Goal: Task Accomplishment & Management: Complete application form

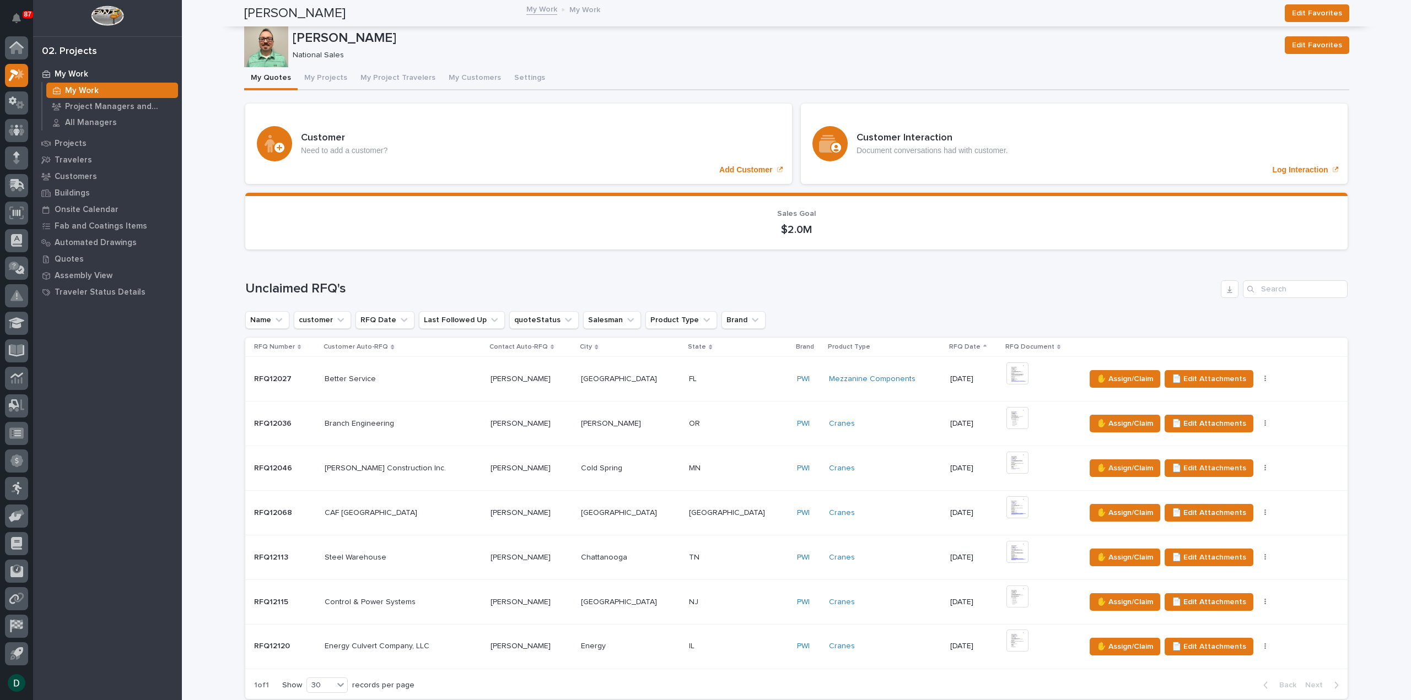
scroll to position [827, 0]
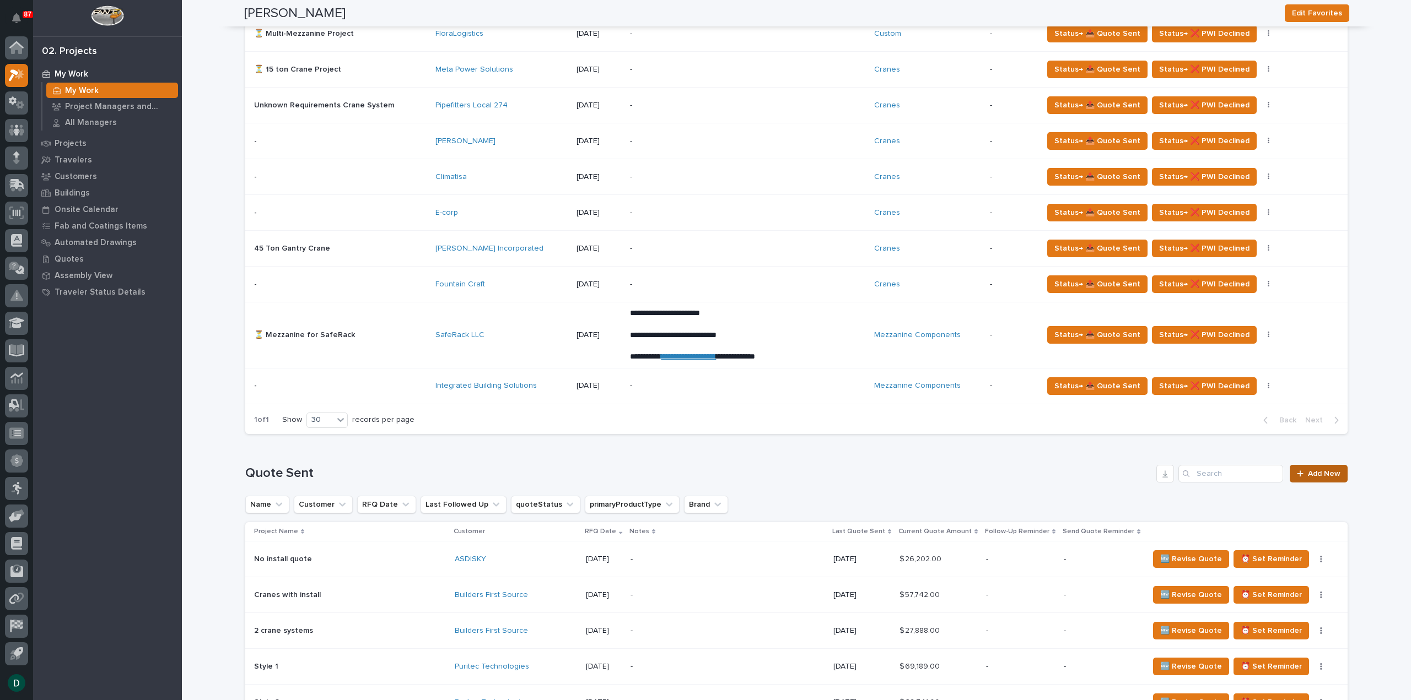
click at [1310, 471] on span "Add New" at bounding box center [1324, 474] width 33 height 8
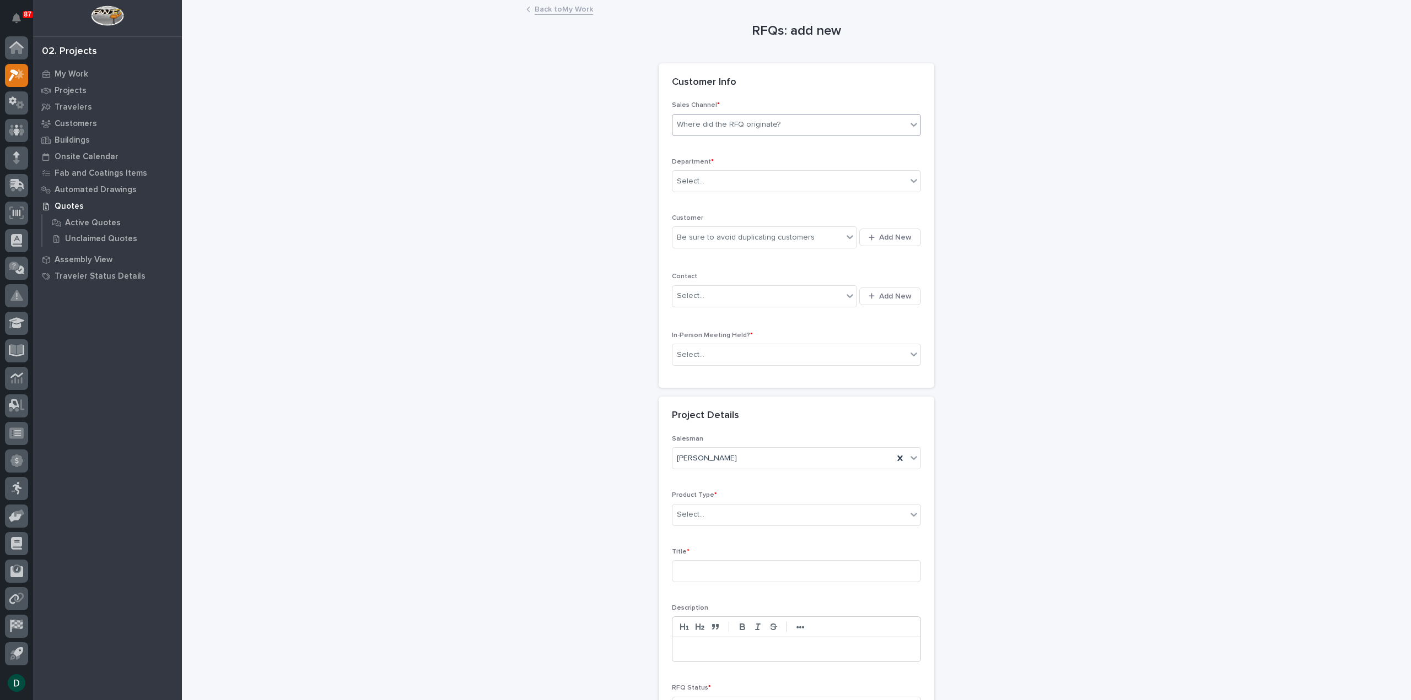
click at [730, 125] on div "Where did the RFQ originate?" at bounding box center [729, 125] width 104 height 12
click at [730, 169] on div "PWI" at bounding box center [792, 164] width 248 height 19
click at [723, 184] on div "Select..." at bounding box center [789, 182] width 234 height 18
click at [718, 202] on span "National Sales" at bounding box center [700, 201] width 56 height 12
click at [720, 240] on div "Be sure to avoid duplicating customers" at bounding box center [746, 238] width 138 height 12
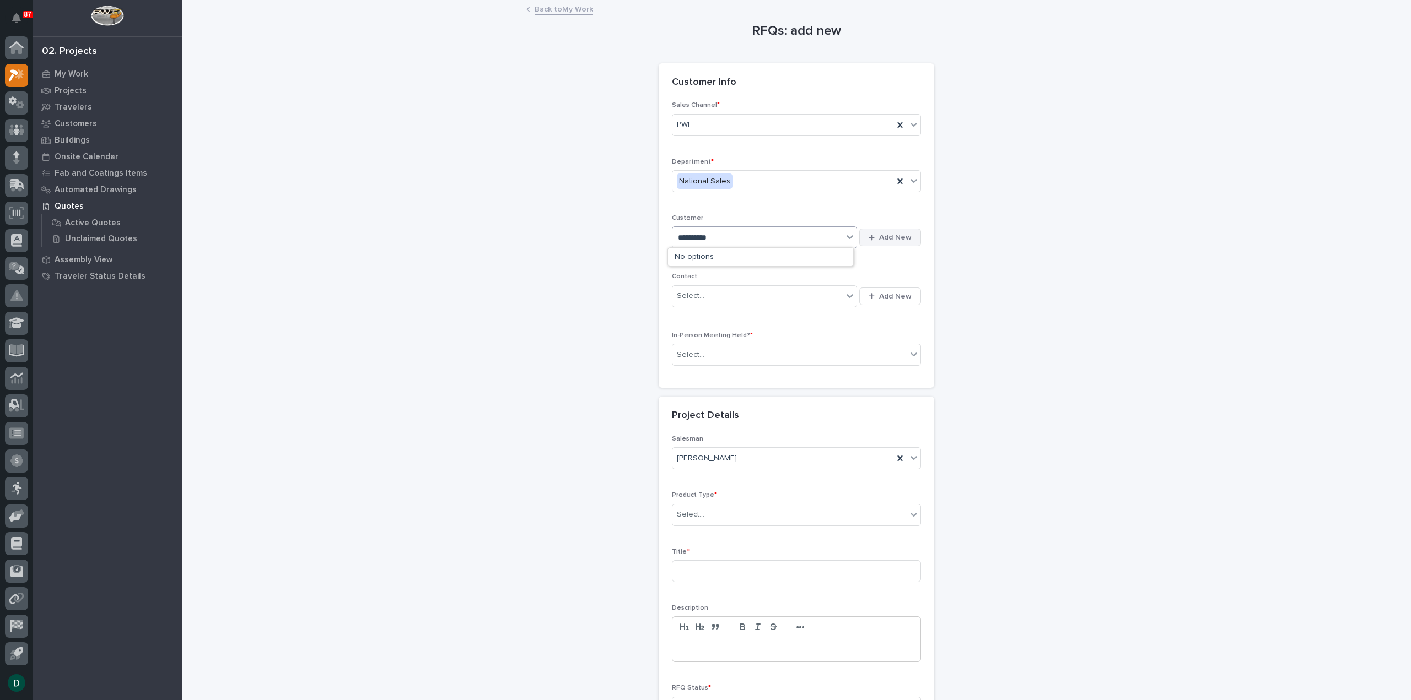
type input "**********"
click at [890, 238] on span "Add New" at bounding box center [895, 238] width 33 height 10
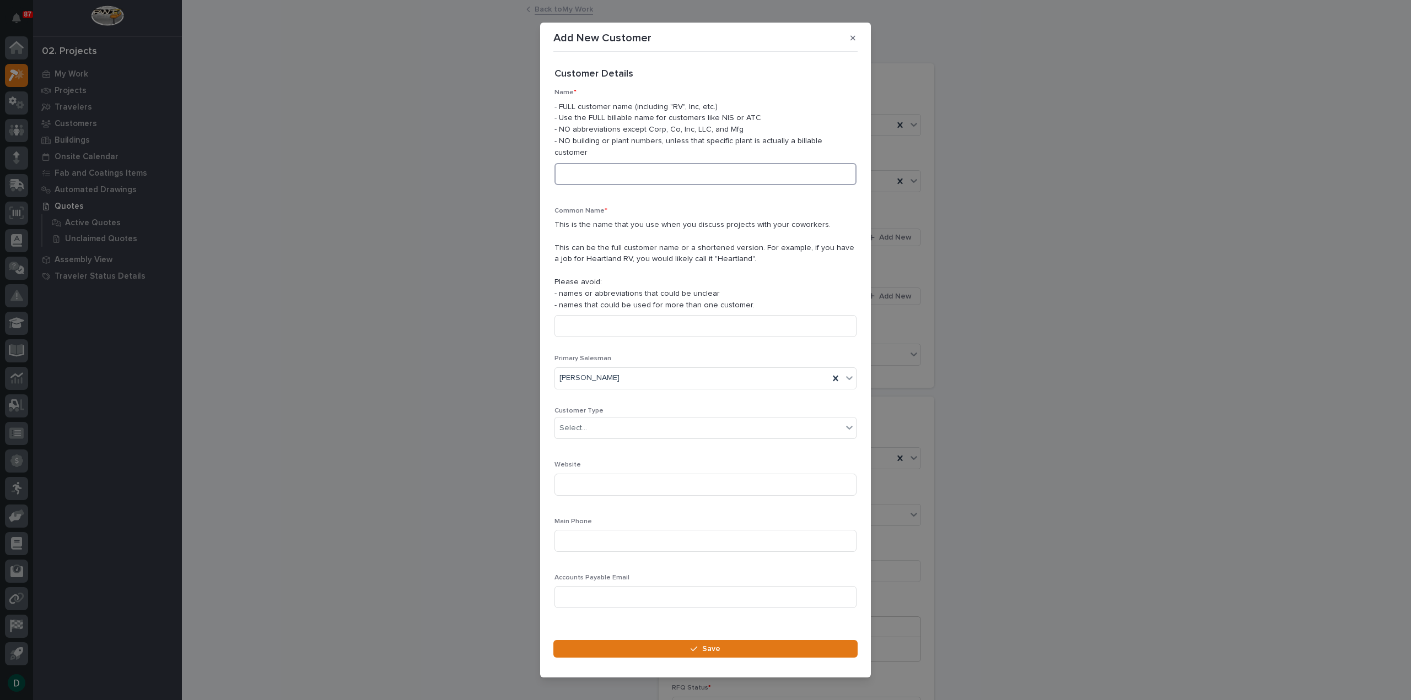
click at [618, 172] on input at bounding box center [705, 174] width 302 height 22
type input "Old Castle Infrastructure"
click at [628, 322] on input at bounding box center [705, 326] width 302 height 22
type input "[GEOGRAPHIC_DATA]"
click at [591, 419] on div "Select..." at bounding box center [698, 428] width 287 height 18
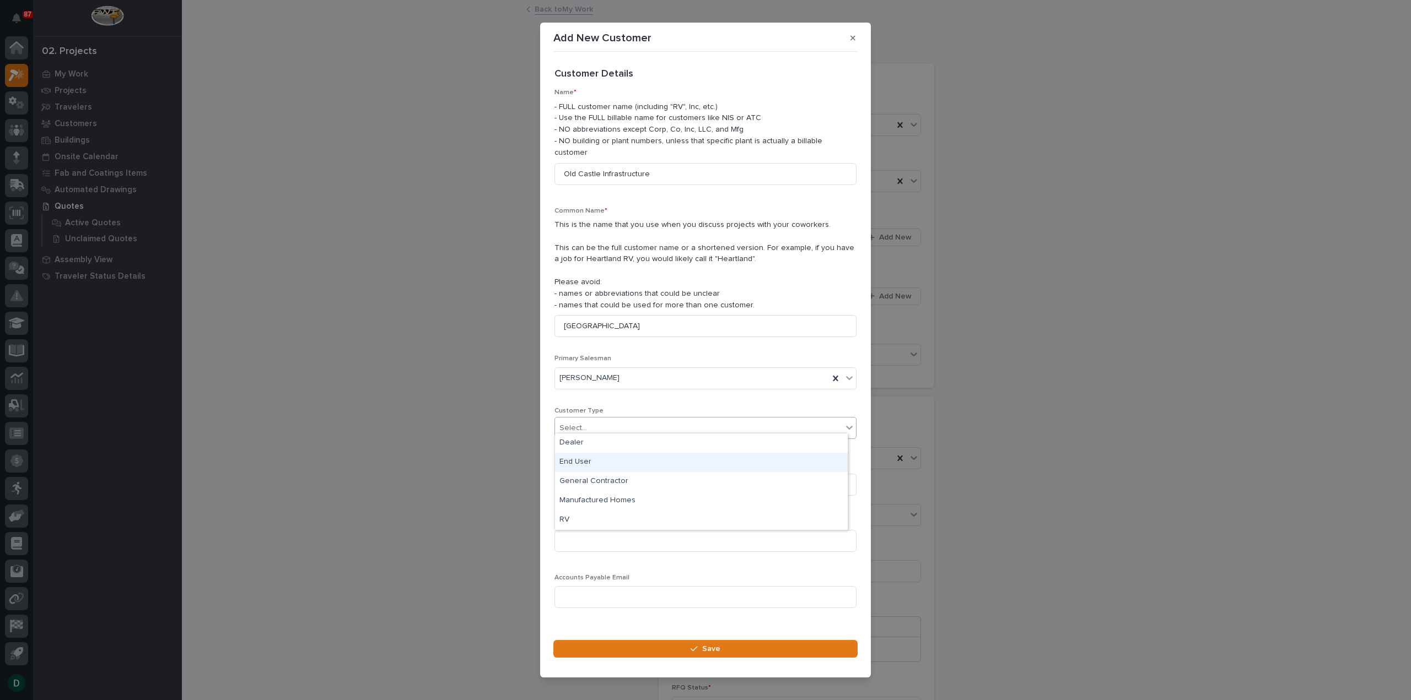
click at [613, 463] on div "End User" at bounding box center [701, 462] width 293 height 19
click at [599, 485] on input at bounding box center [705, 485] width 302 height 22
click at [693, 645] on icon "button" at bounding box center [694, 649] width 7 height 8
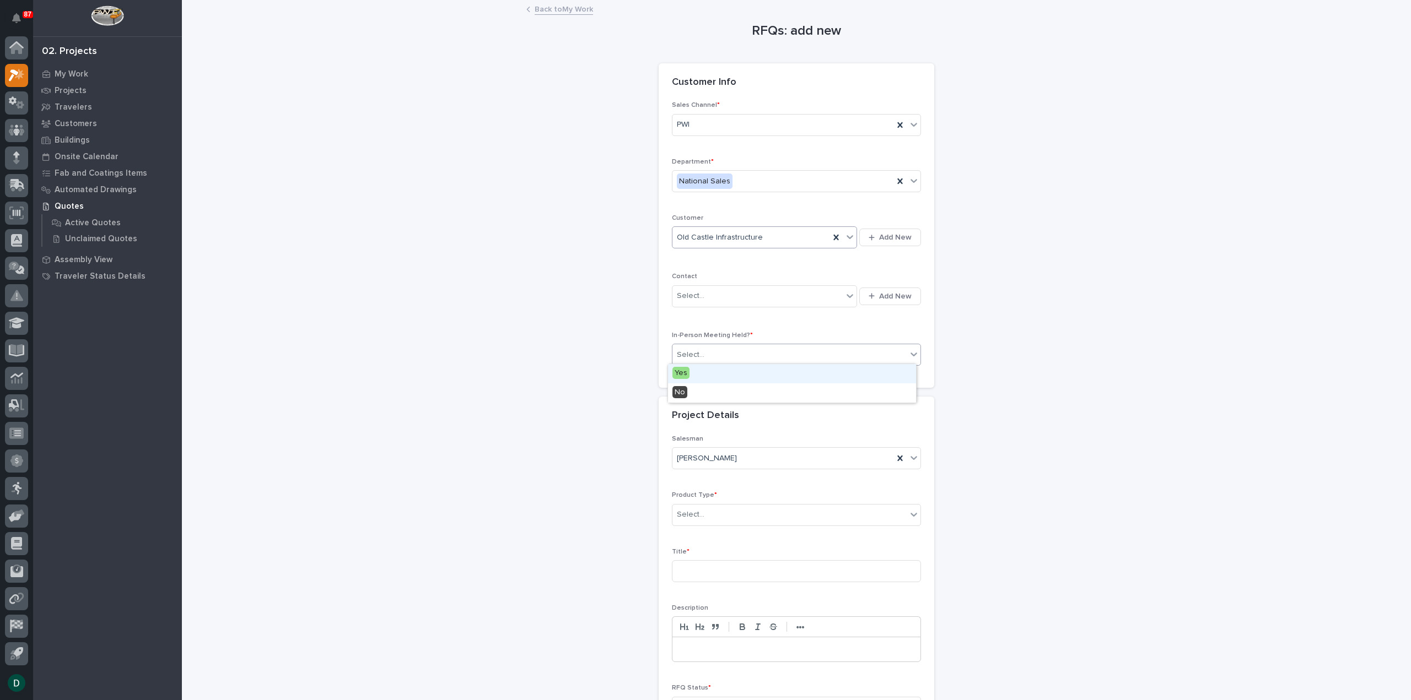
click at [768, 355] on div "Select..." at bounding box center [789, 355] width 234 height 18
click at [751, 397] on div "No" at bounding box center [792, 393] width 248 height 19
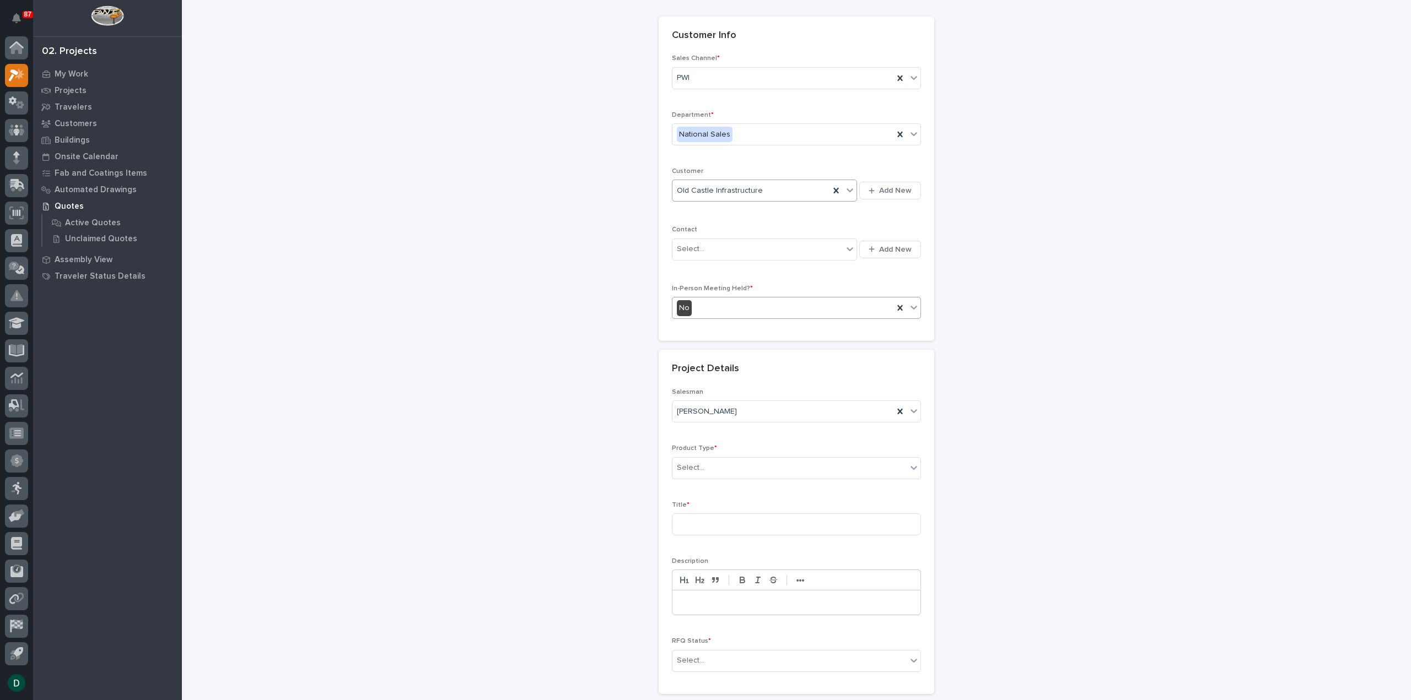
scroll to position [110, 0]
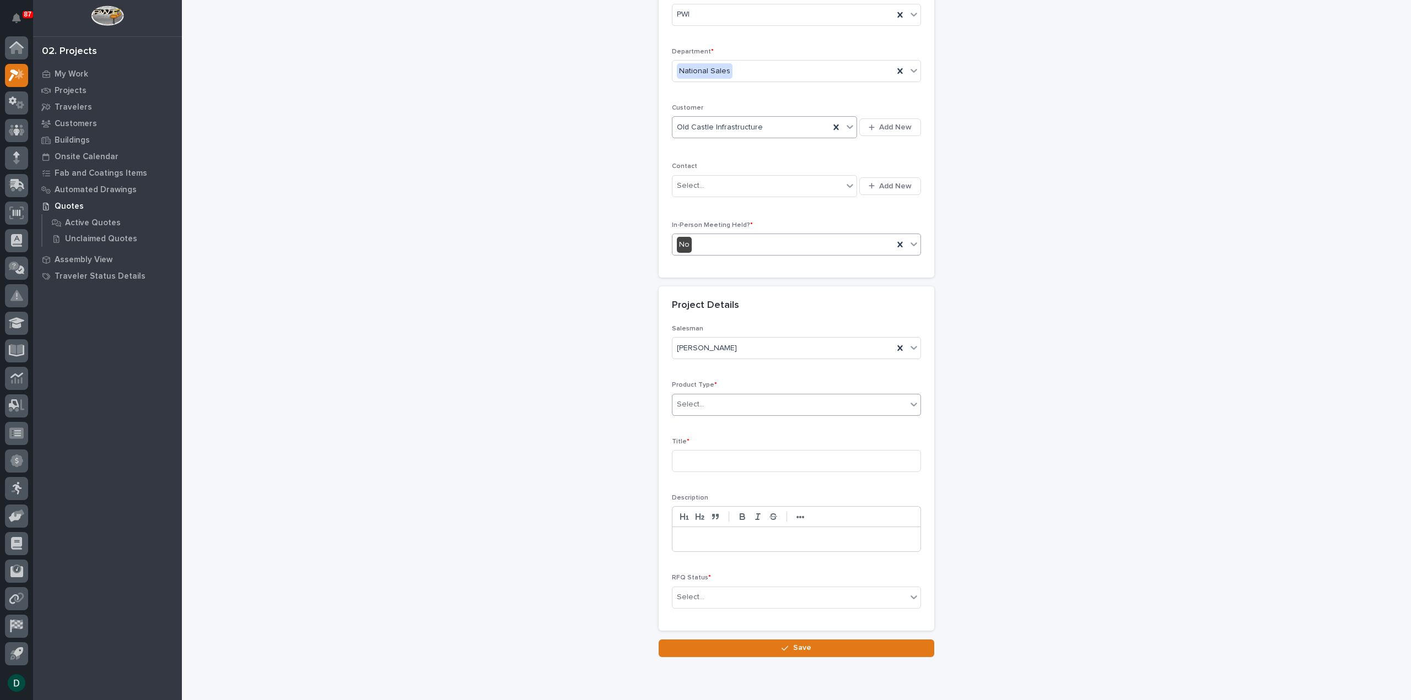
click at [715, 407] on div "Select..." at bounding box center [789, 405] width 234 height 18
click at [718, 418] on div "Crane Accessories" at bounding box center [792, 423] width 248 height 19
click at [725, 458] on input at bounding box center [796, 461] width 249 height 22
type input "Ground Bar Addition"
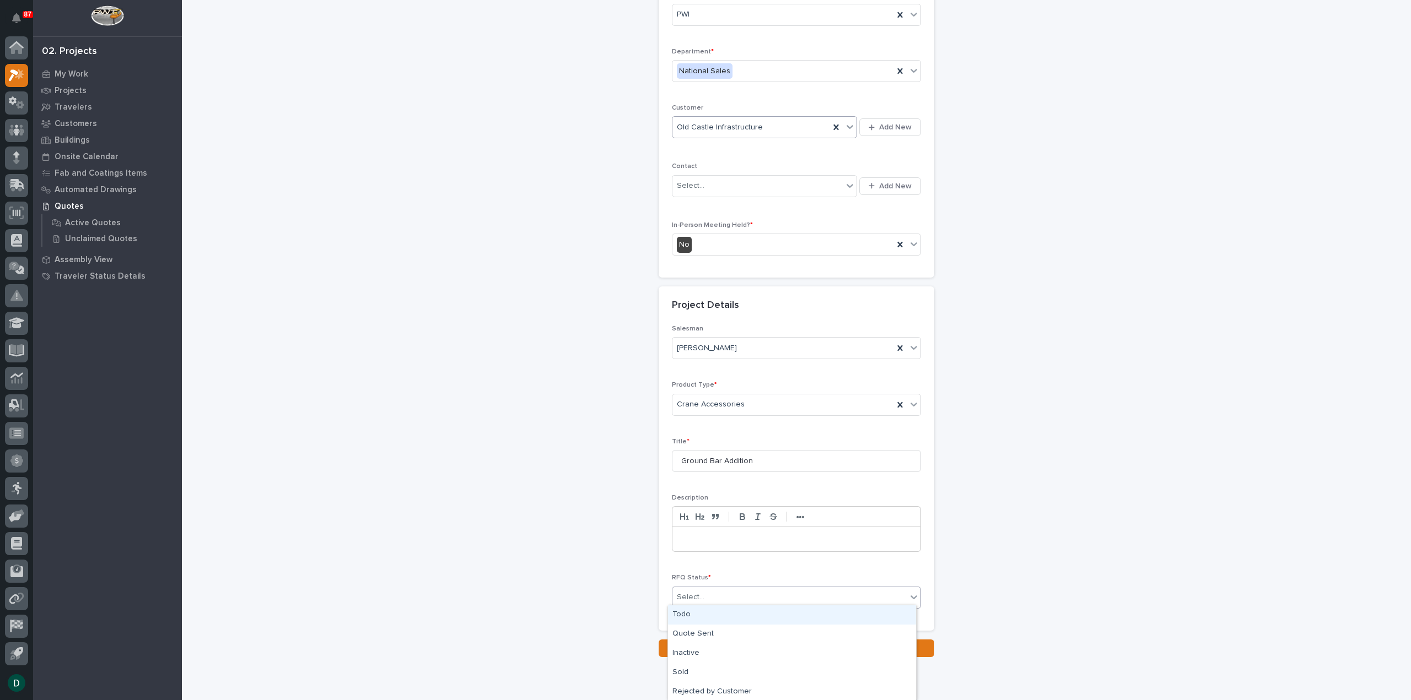
click at [901, 595] on div "Select..." at bounding box center [789, 598] width 234 height 18
click at [737, 642] on div "Quote Sent" at bounding box center [792, 634] width 248 height 19
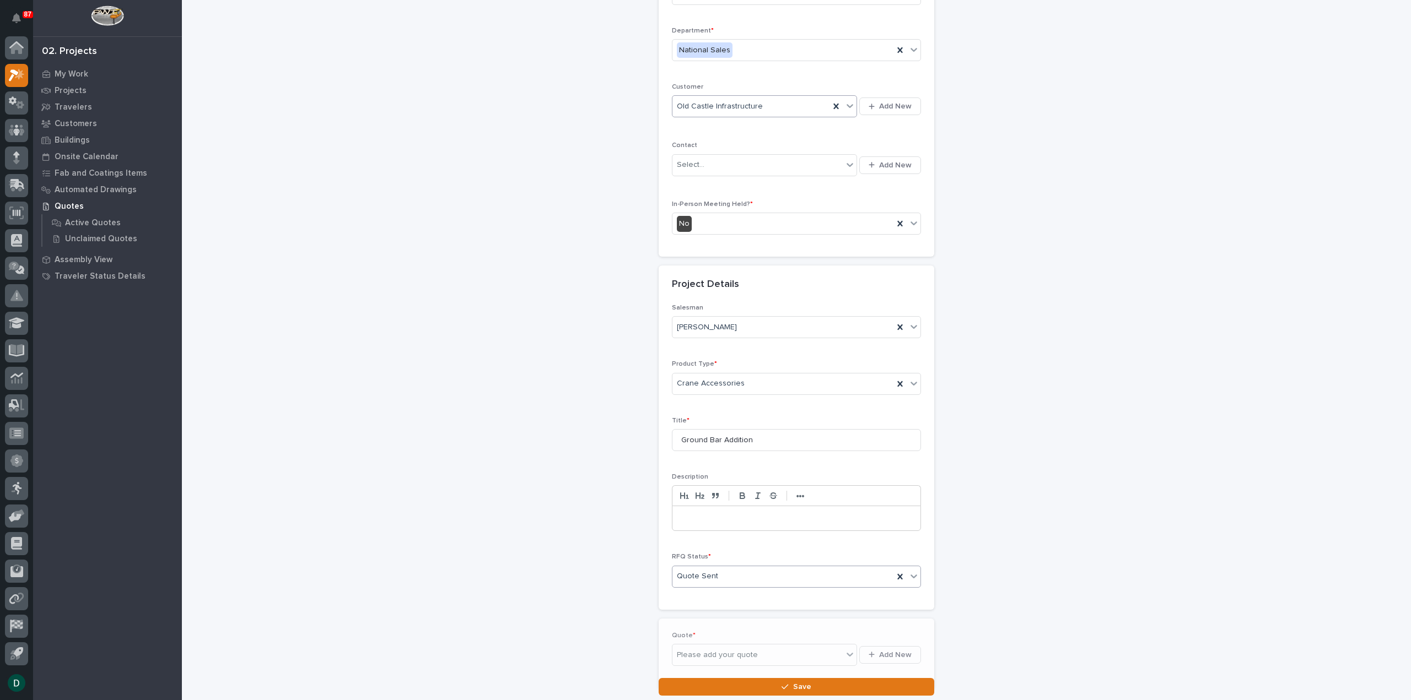
scroll to position [150, 0]
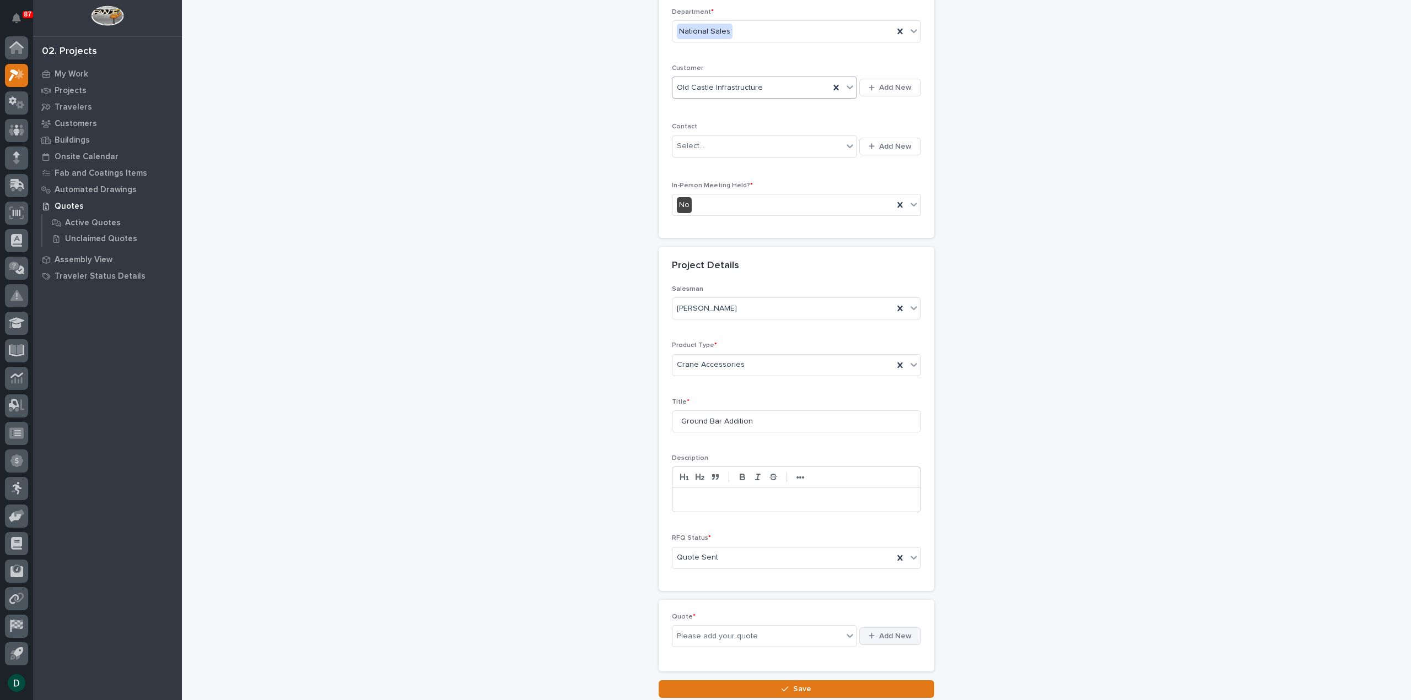
click at [905, 632] on span "Add New" at bounding box center [895, 637] width 33 height 10
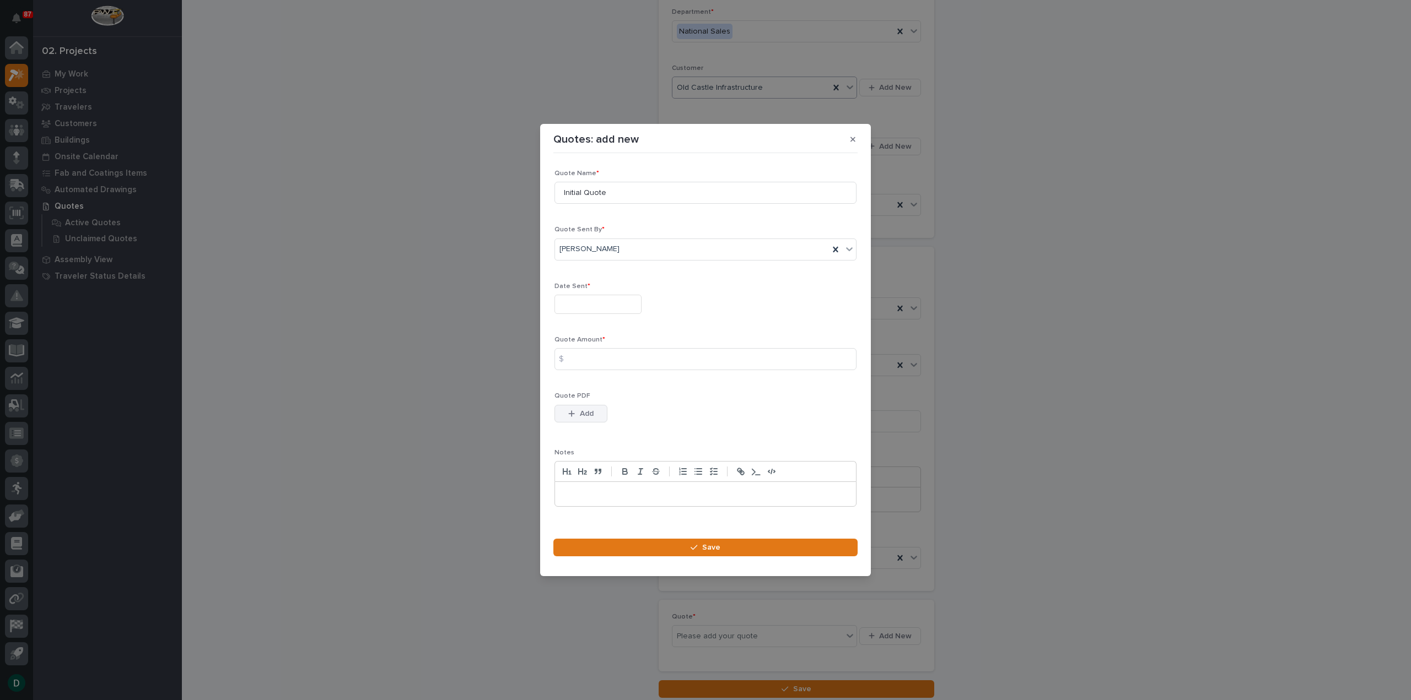
click at [590, 414] on span "Add" at bounding box center [587, 414] width 14 height 10
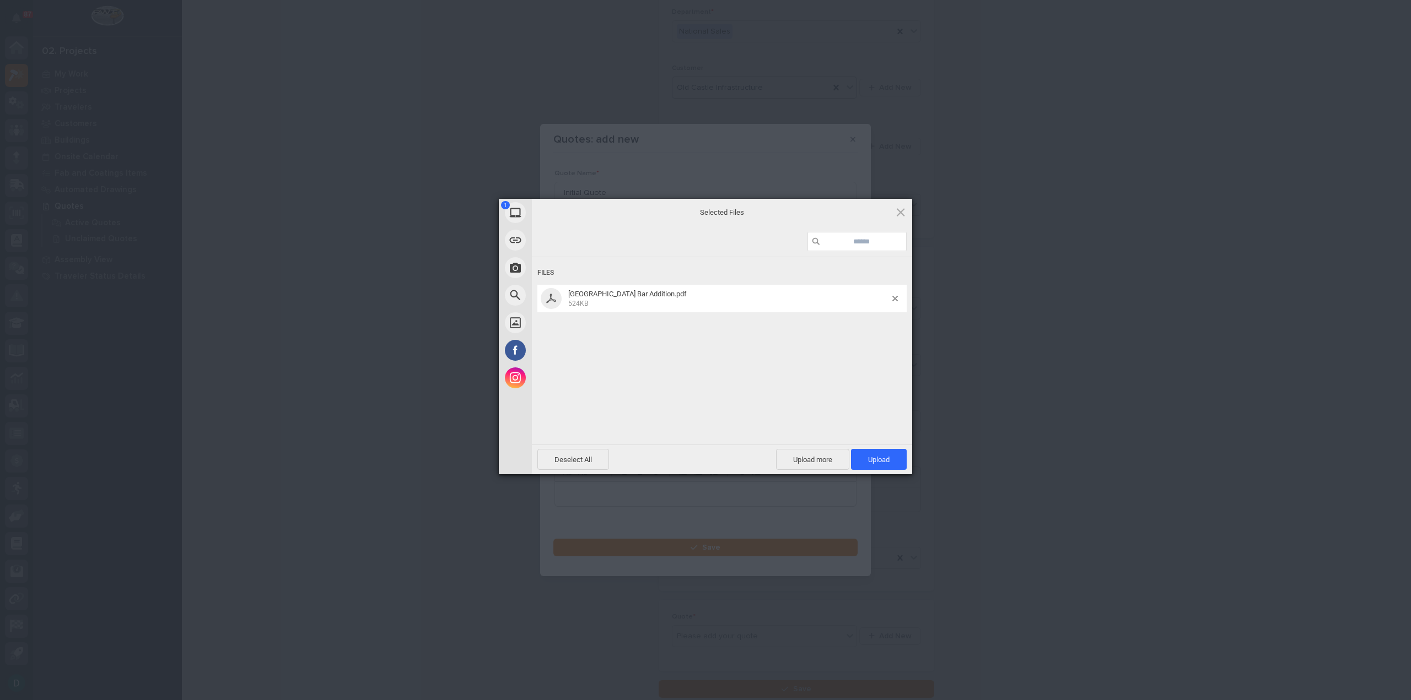
click at [899, 459] on span "Upload 1" at bounding box center [879, 459] width 56 height 21
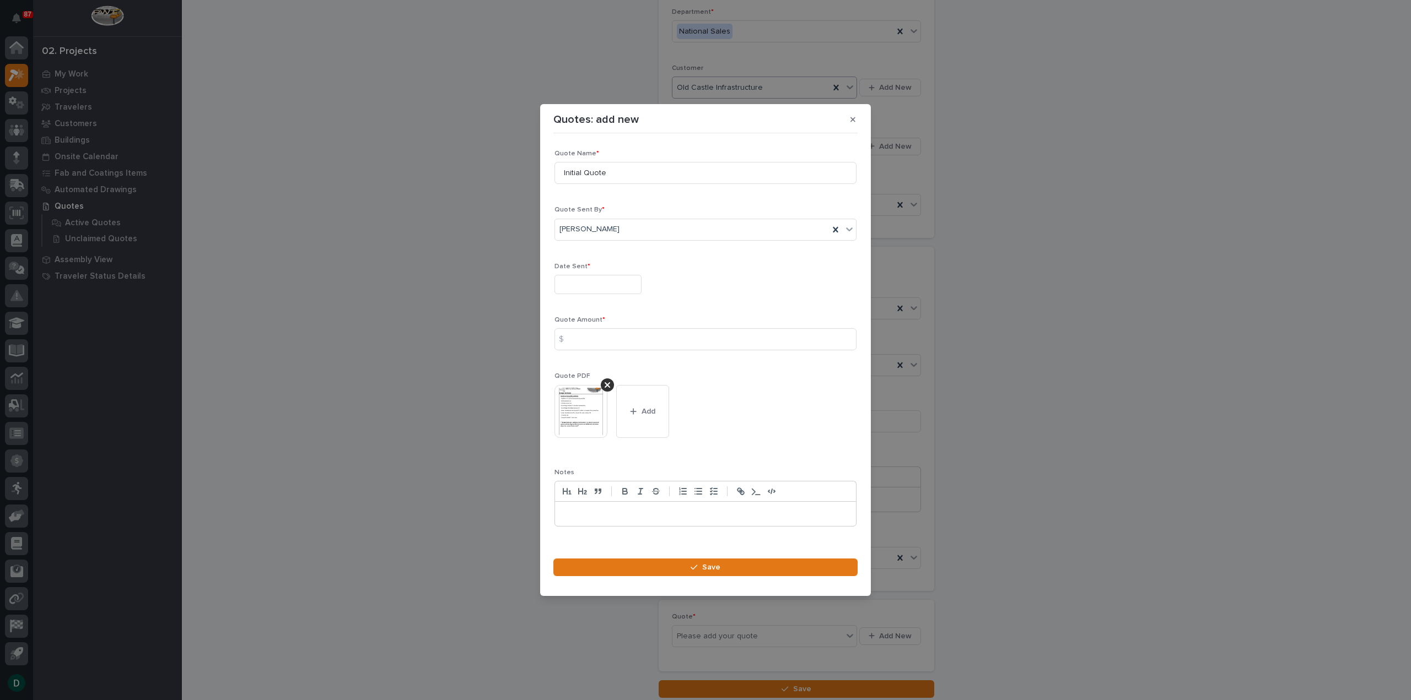
click at [578, 287] on input "text" at bounding box center [597, 284] width 87 height 19
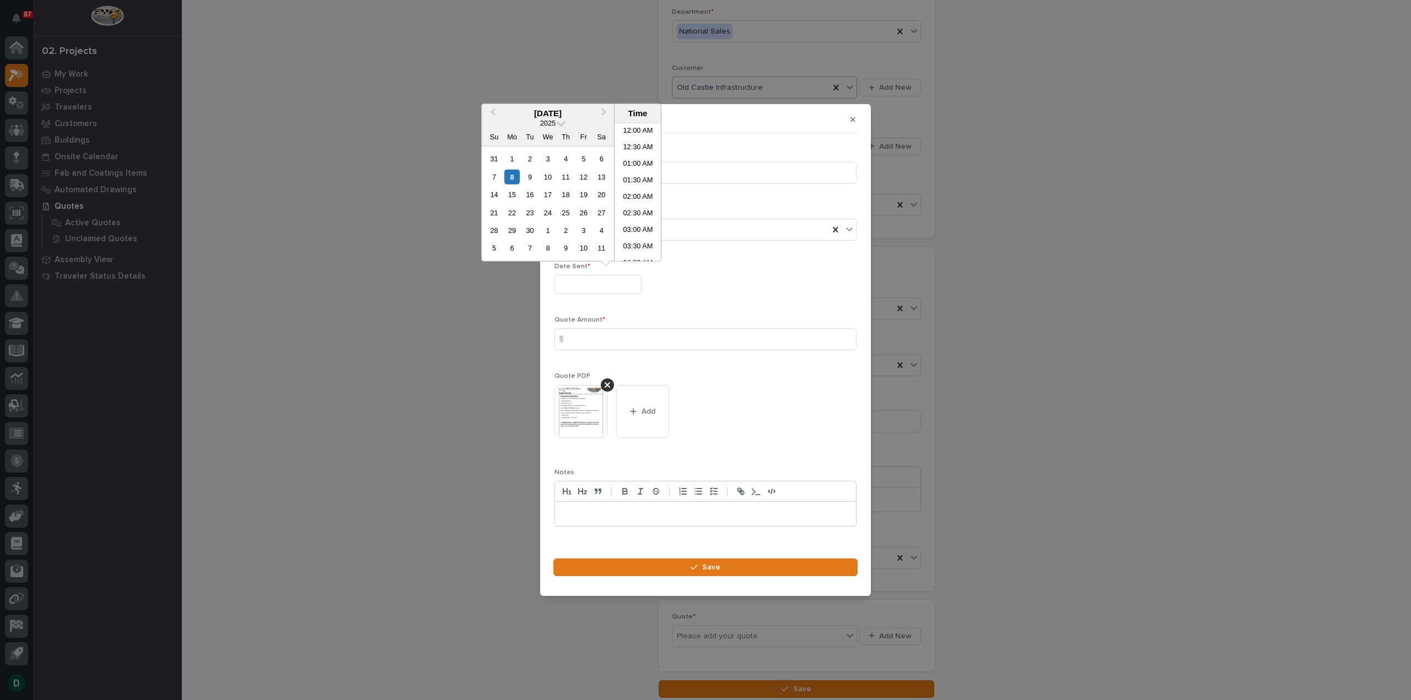
scroll to position [435, 0]
click at [514, 174] on div "8" at bounding box center [511, 176] width 15 height 15
type input "**********"
click at [622, 344] on input at bounding box center [705, 339] width 302 height 22
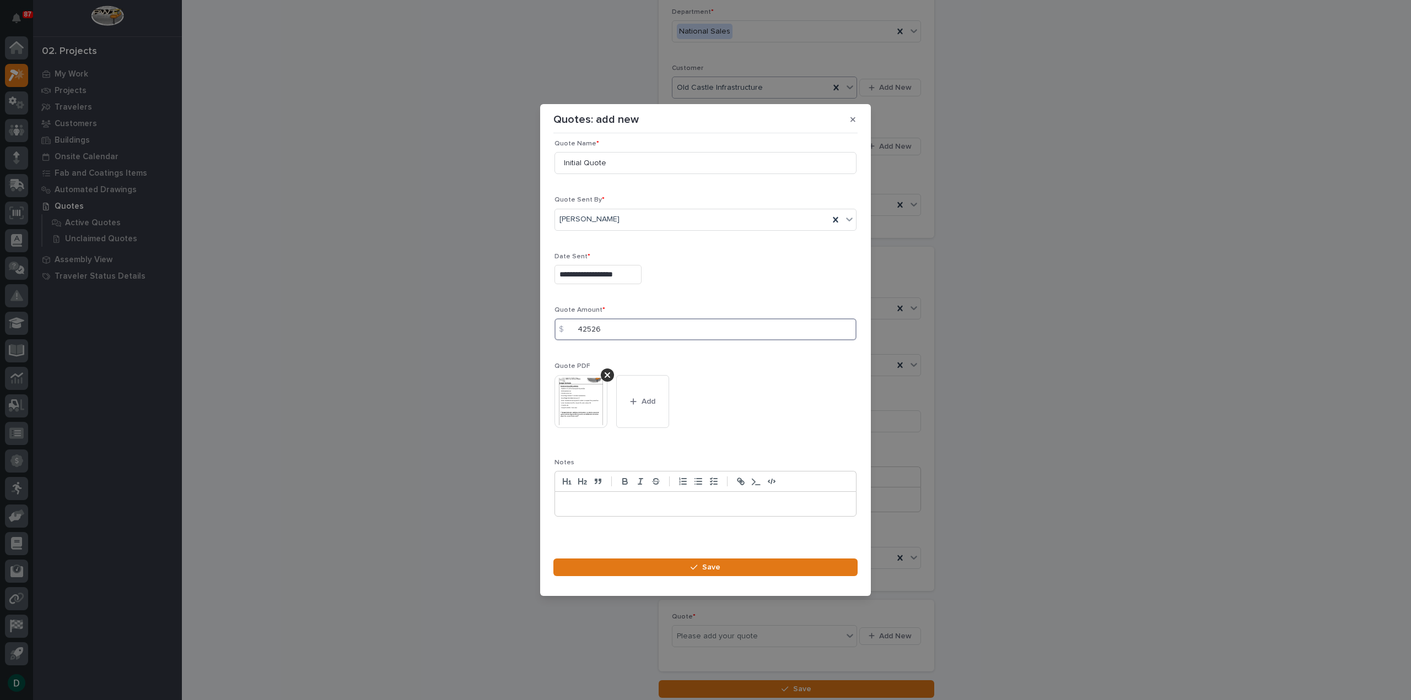
scroll to position [15, 0]
type input "42526"
click at [742, 565] on button "Save" at bounding box center [705, 568] width 304 height 18
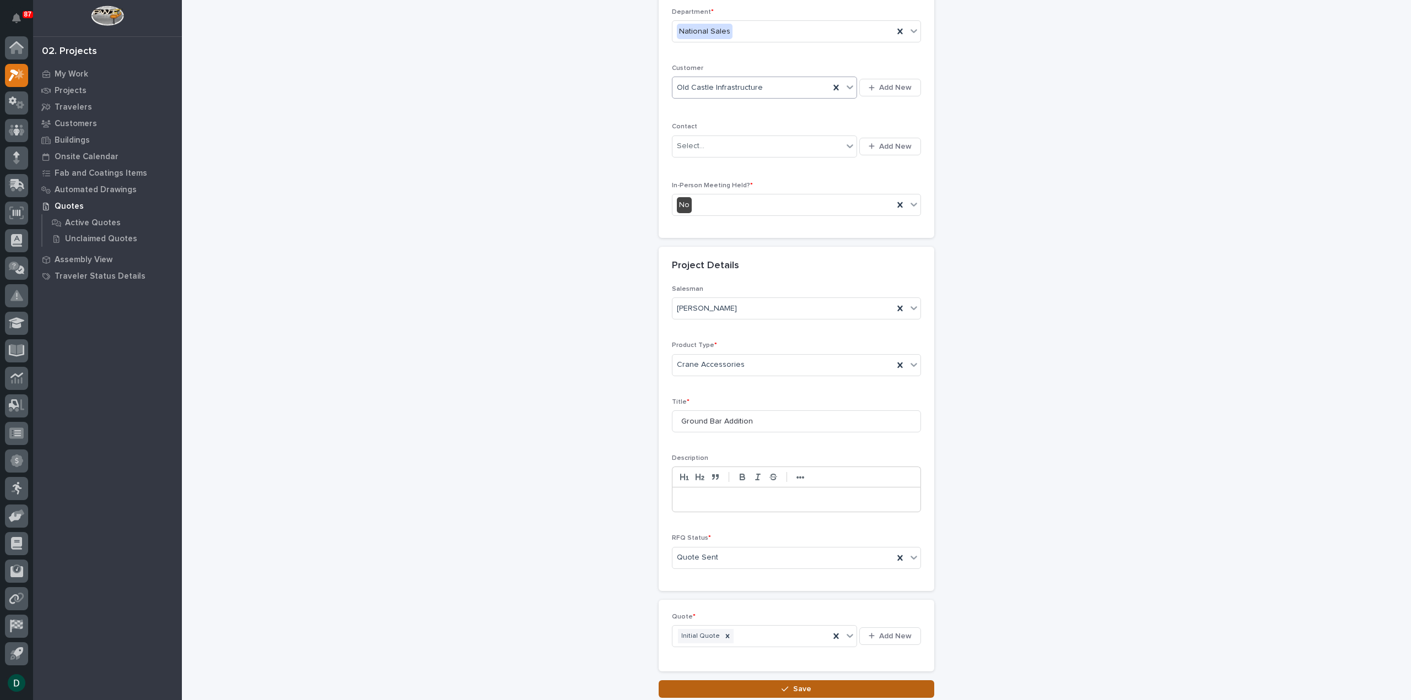
click at [834, 687] on button "Save" at bounding box center [797, 690] width 276 height 18
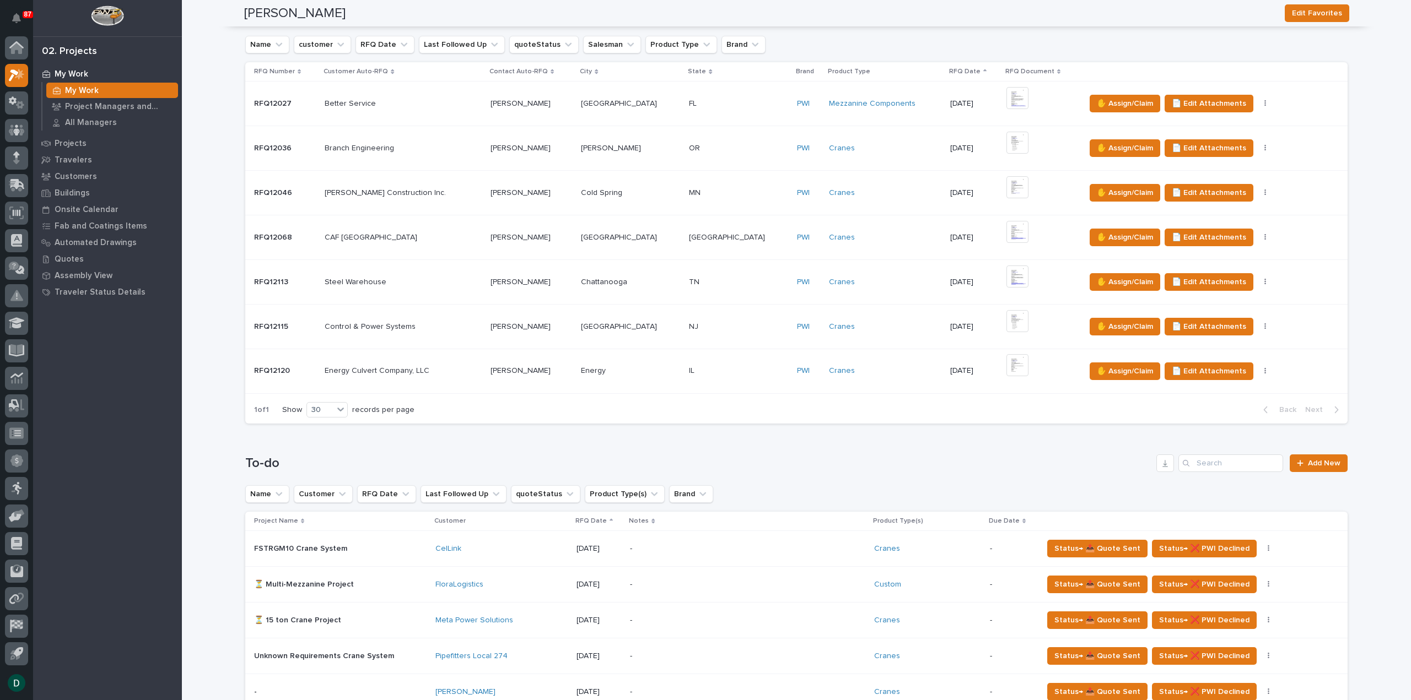
scroll to position [882, 0]
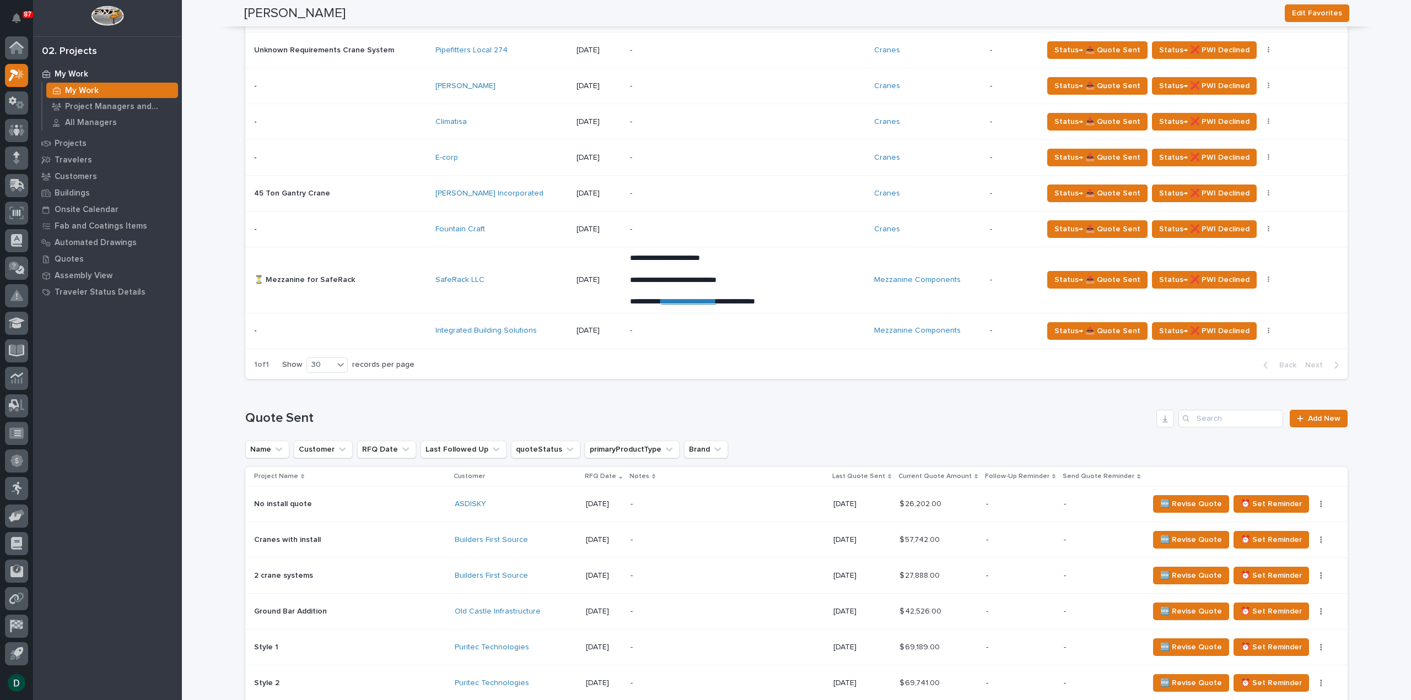
click at [400, 326] on p at bounding box center [340, 330] width 173 height 9
